Goal: Transaction & Acquisition: Register for event/course

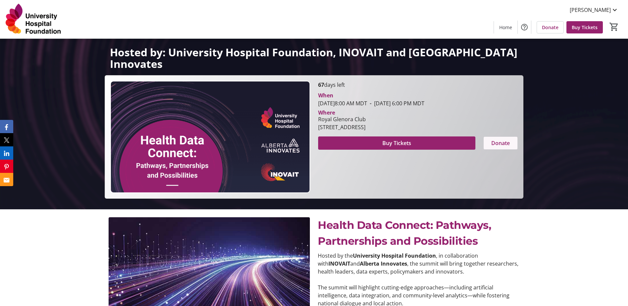
scroll to position [99, 0]
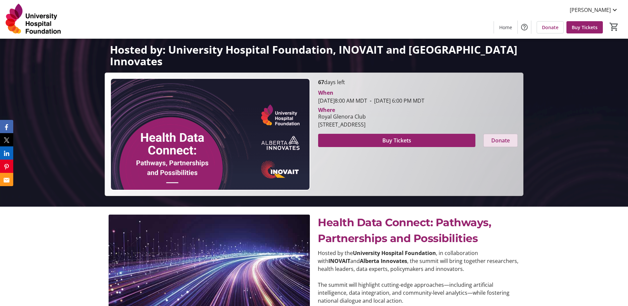
click at [506, 138] on span "Donate" at bounding box center [500, 140] width 19 height 8
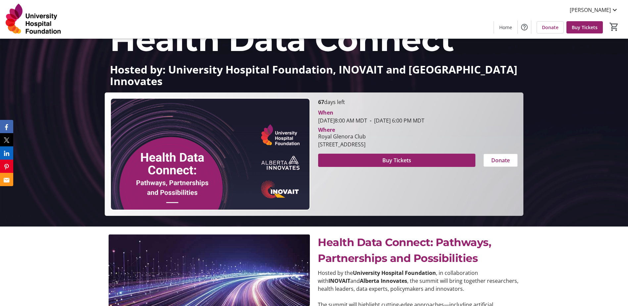
scroll to position [59, 0]
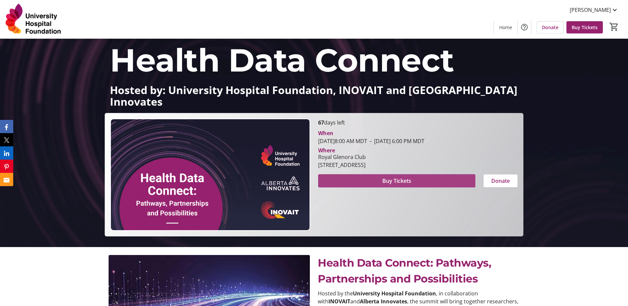
click at [398, 180] on span "Buy Tickets" at bounding box center [396, 181] width 29 height 8
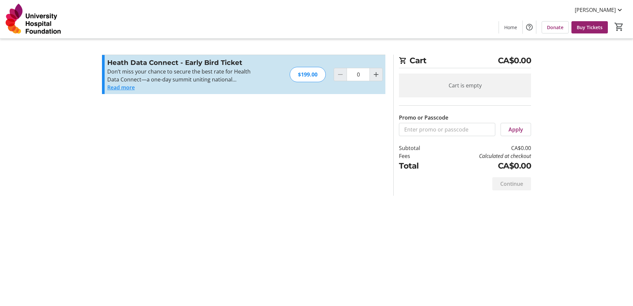
click at [124, 85] on button "Read more" at bounding box center [120, 87] width 27 height 8
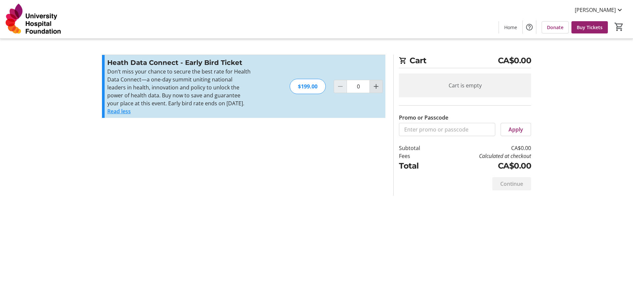
click at [373, 83] on mat-icon "Increment by one" at bounding box center [376, 86] width 8 height 8
type input "1"
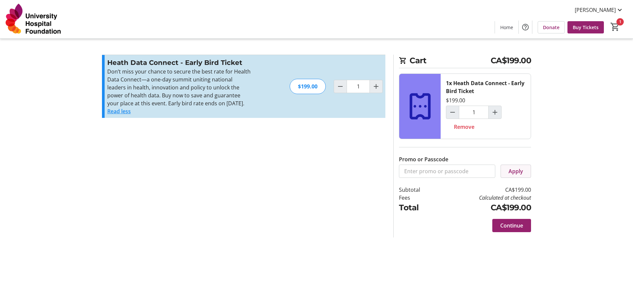
click at [516, 167] on span "Apply" at bounding box center [516, 171] width 15 height 8
click at [510, 222] on span "Continue" at bounding box center [511, 226] width 23 height 8
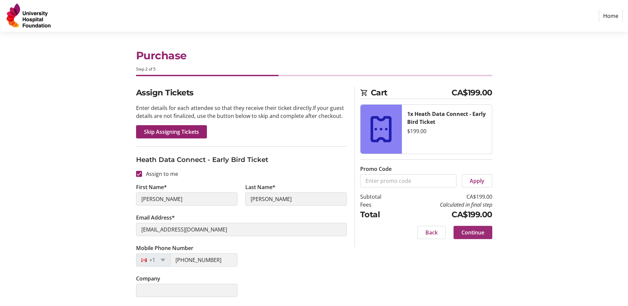
click at [469, 233] on span "Continue" at bounding box center [473, 232] width 23 height 8
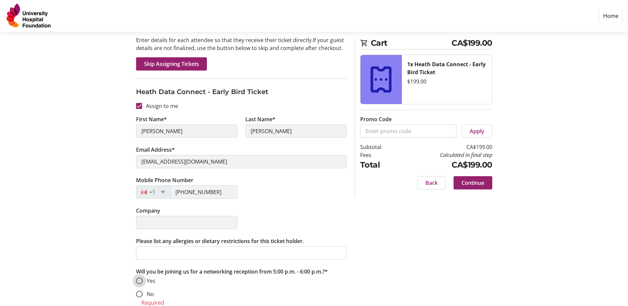
click at [138, 283] on input "Yes" at bounding box center [139, 280] width 7 height 7
radio input "true"
click at [468, 185] on span "Continue" at bounding box center [473, 183] width 23 height 8
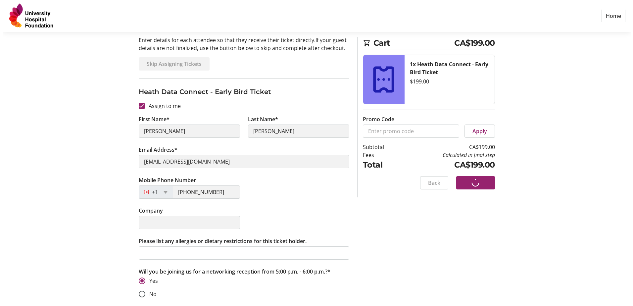
scroll to position [0, 0]
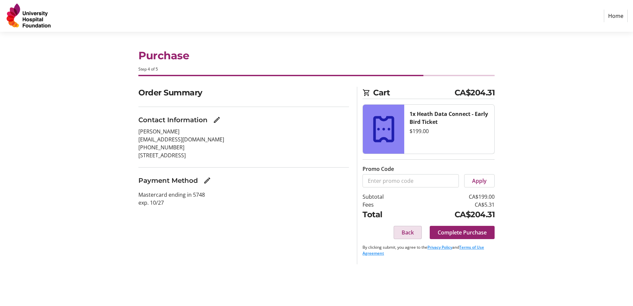
click at [408, 231] on span "Back" at bounding box center [408, 232] width 12 height 8
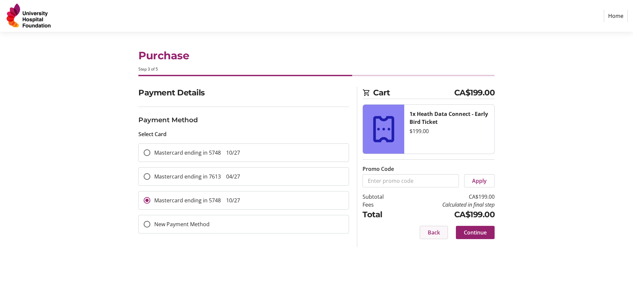
click at [430, 233] on span "Back" at bounding box center [434, 232] width 12 height 8
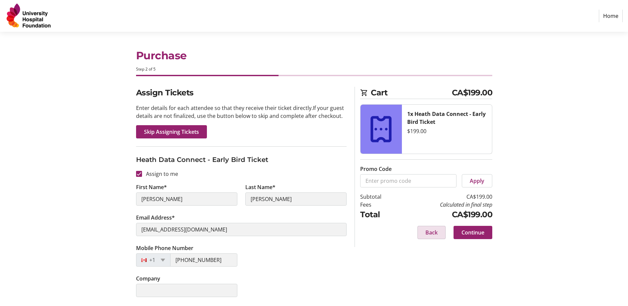
click at [430, 233] on span "Back" at bounding box center [431, 232] width 12 height 8
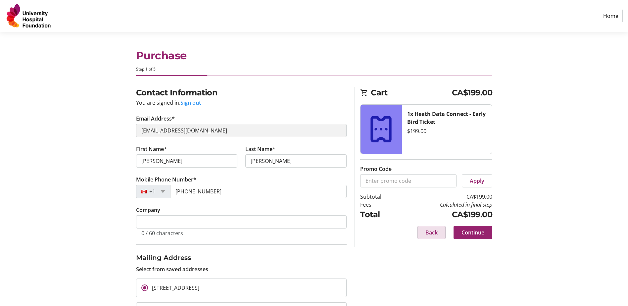
click at [430, 233] on span "Back" at bounding box center [431, 232] width 12 height 8
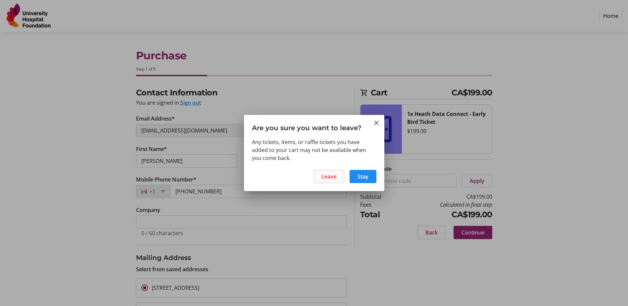
click at [335, 180] on span "Leave" at bounding box center [328, 177] width 15 height 8
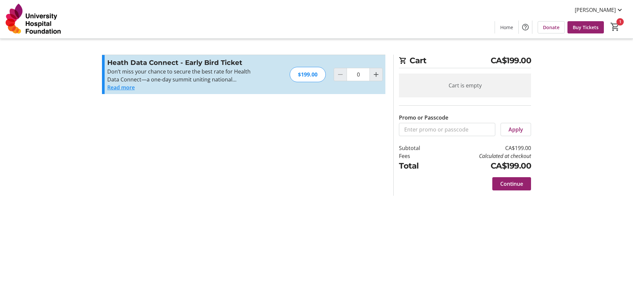
type input "1"
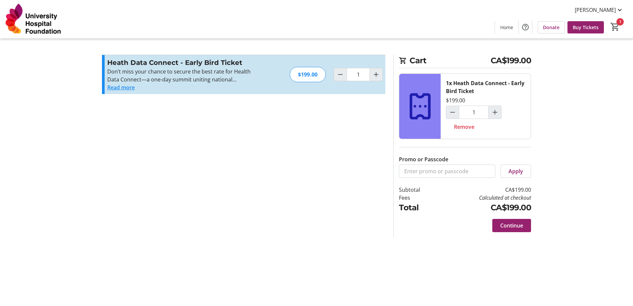
click at [127, 84] on button "Read more" at bounding box center [120, 87] width 27 height 8
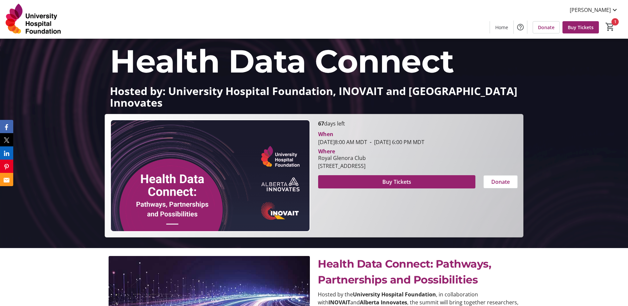
scroll to position [59, 0]
